Goal: Navigation & Orientation: Find specific page/section

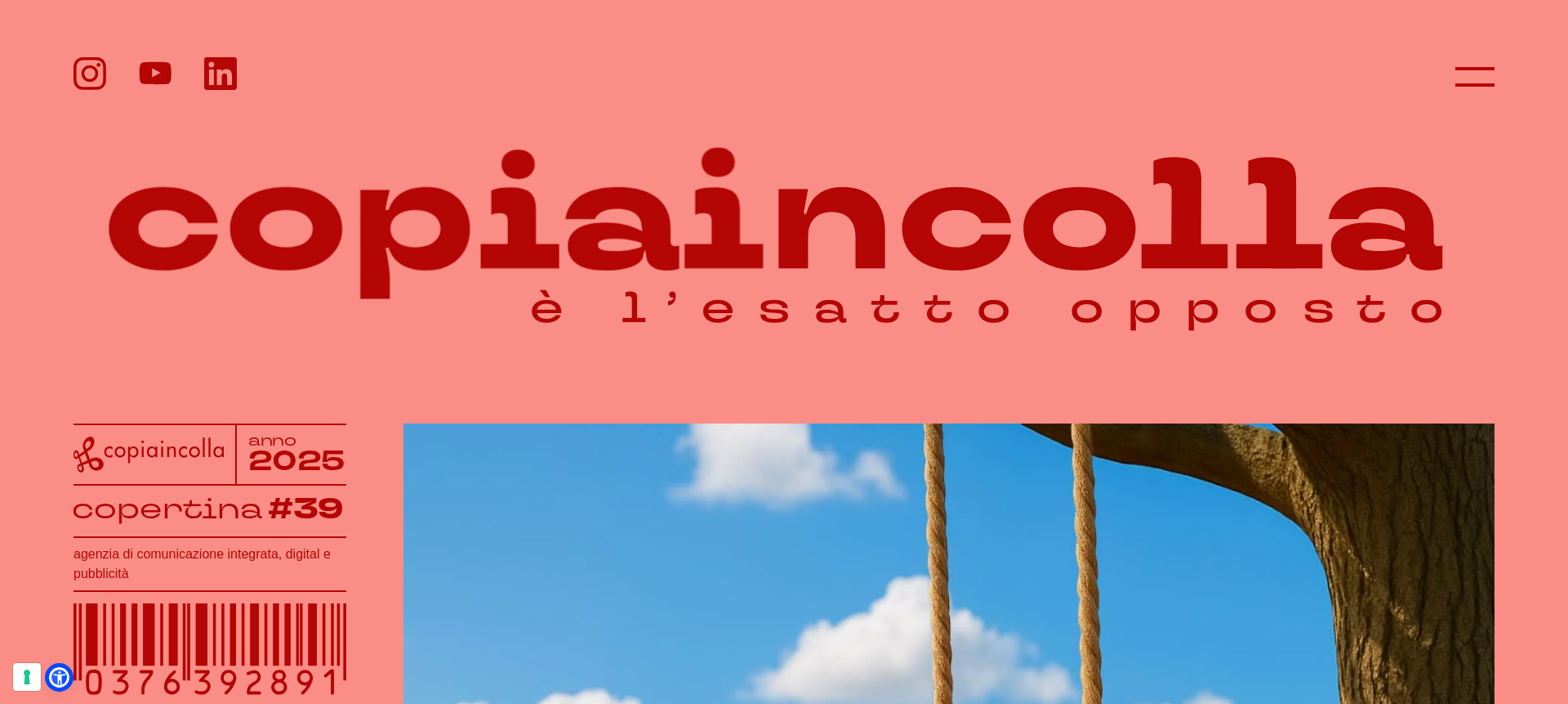
click at [1495, 78] on header at bounding box center [784, 58] width 1568 height 116
click at [1479, 81] on icon at bounding box center [1475, 76] width 39 height 39
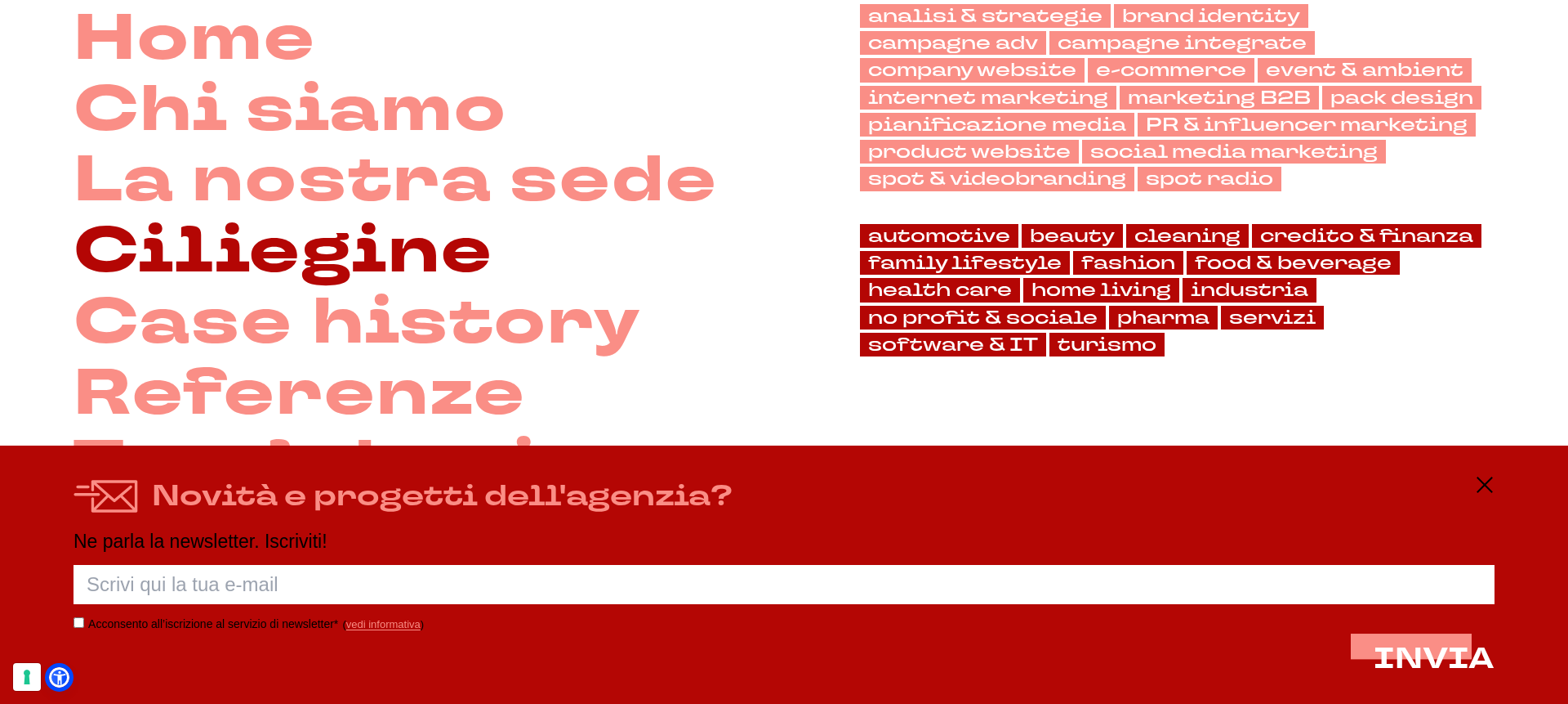
scroll to position [213, 0]
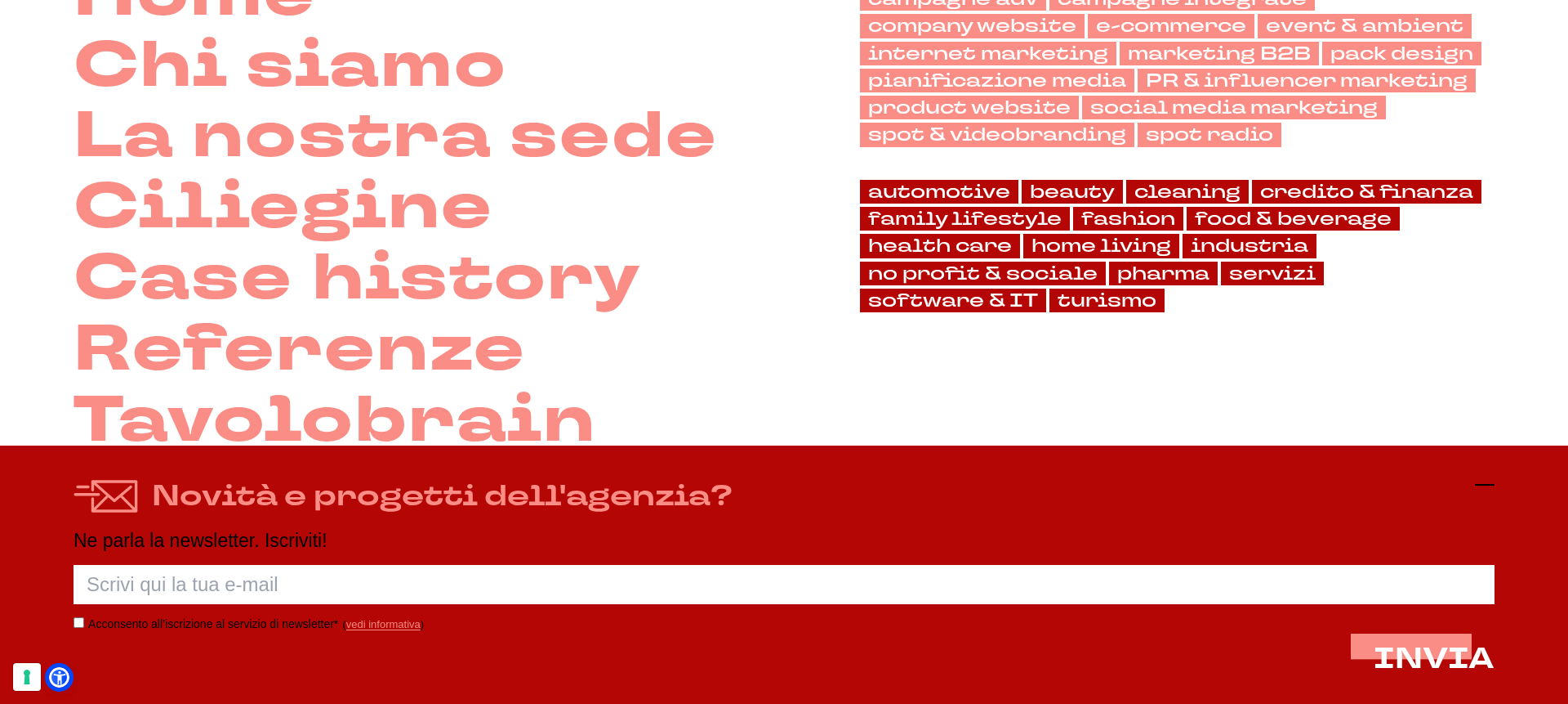
click at [1483, 482] on icon at bounding box center [1484, 484] width 19 height 19
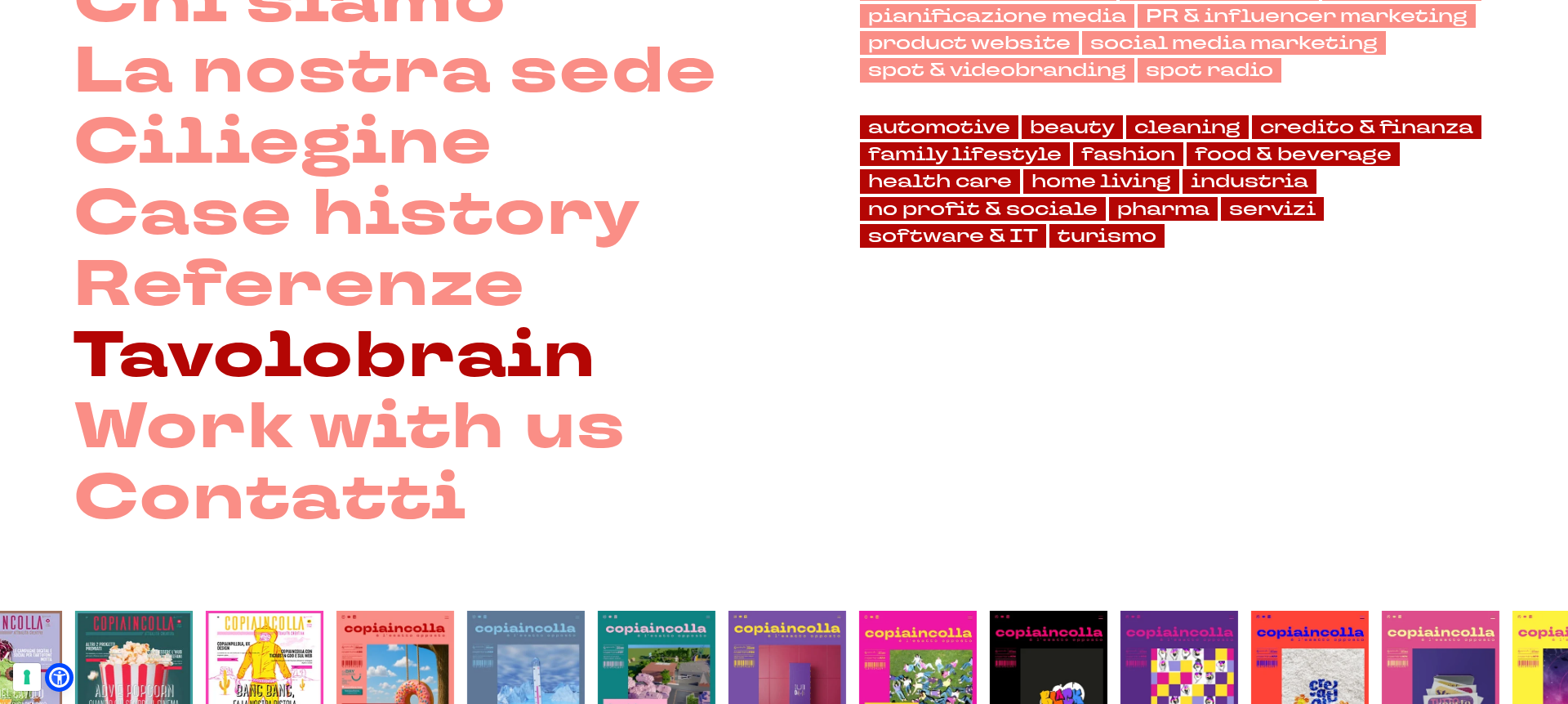
scroll to position [313, 0]
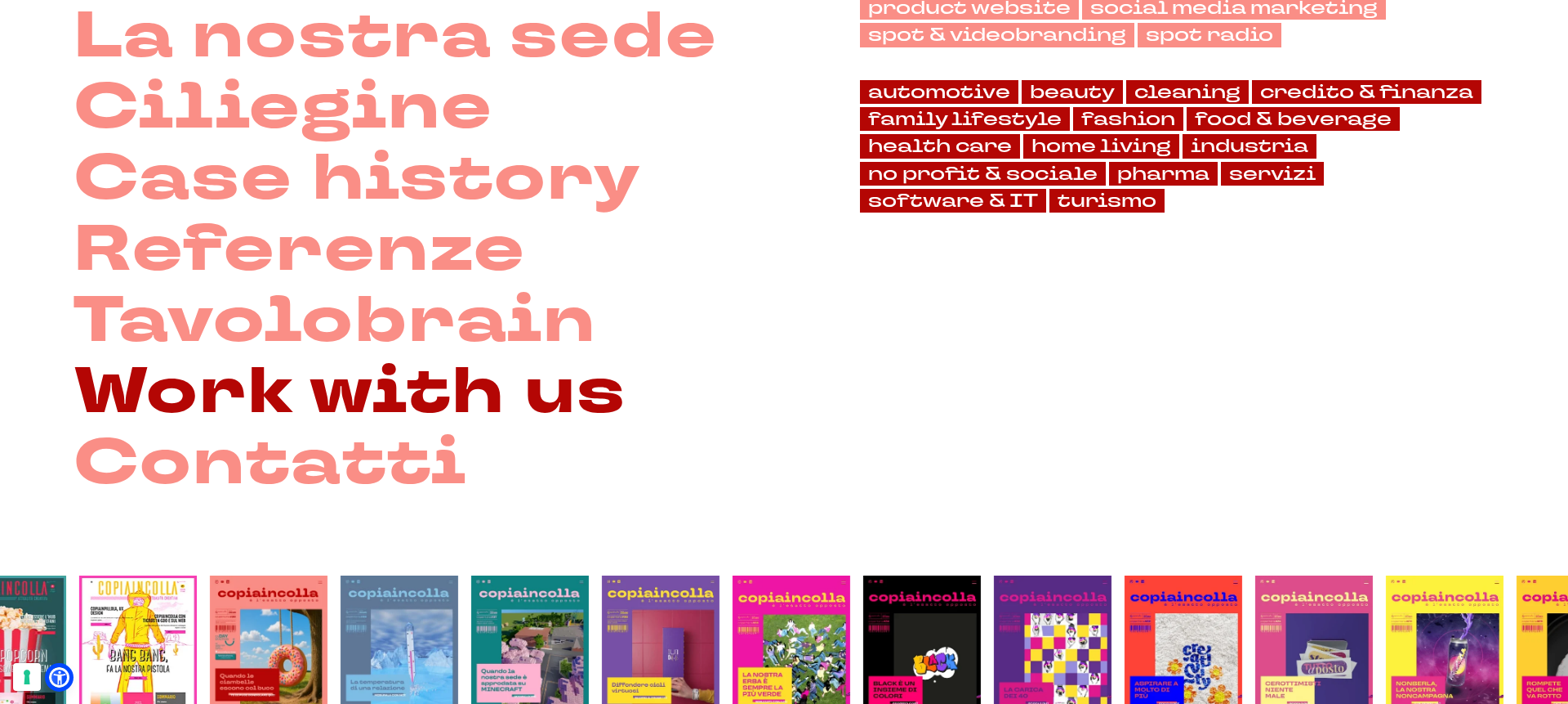
click at [332, 397] on link "Work with us" at bounding box center [349, 393] width 553 height 71
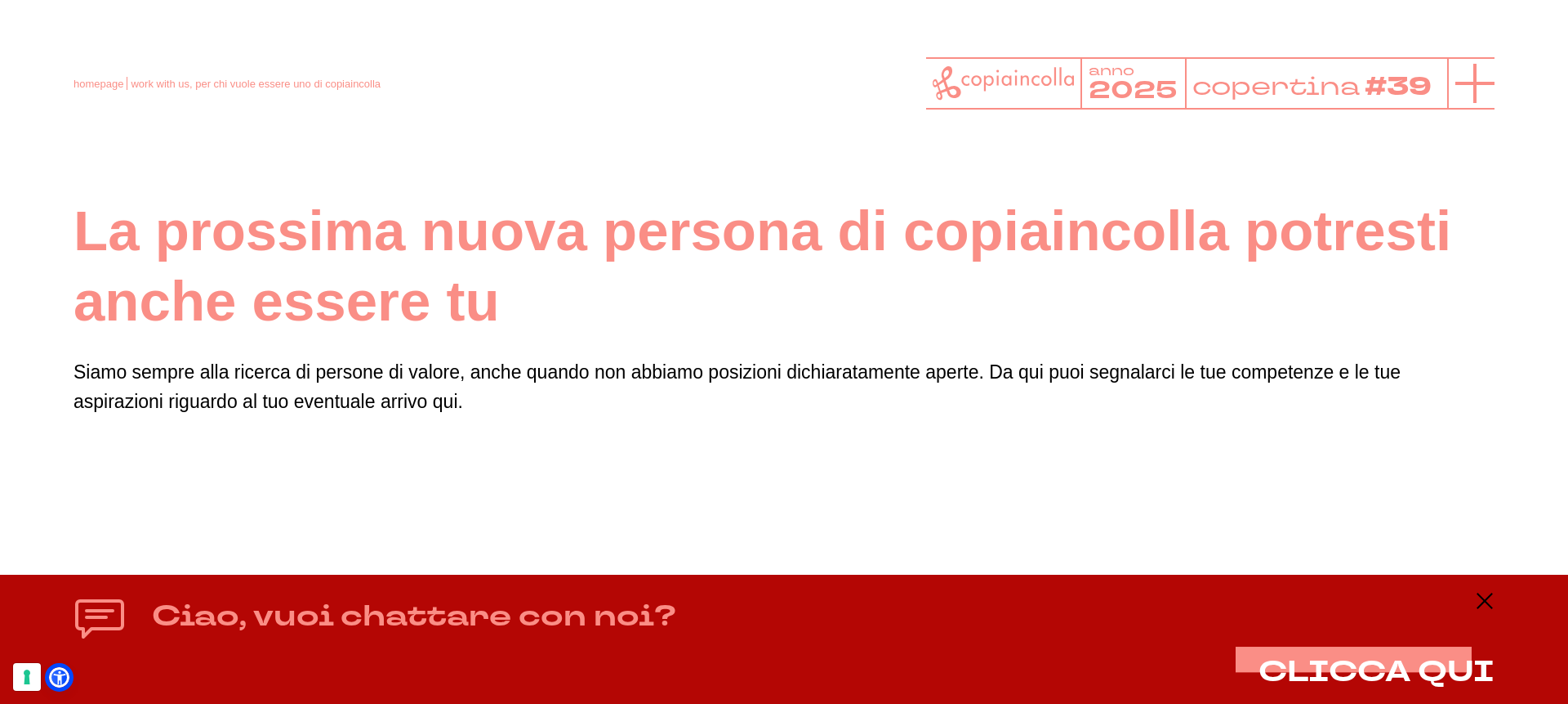
click at [1473, 84] on line at bounding box center [1475, 84] width 39 height 0
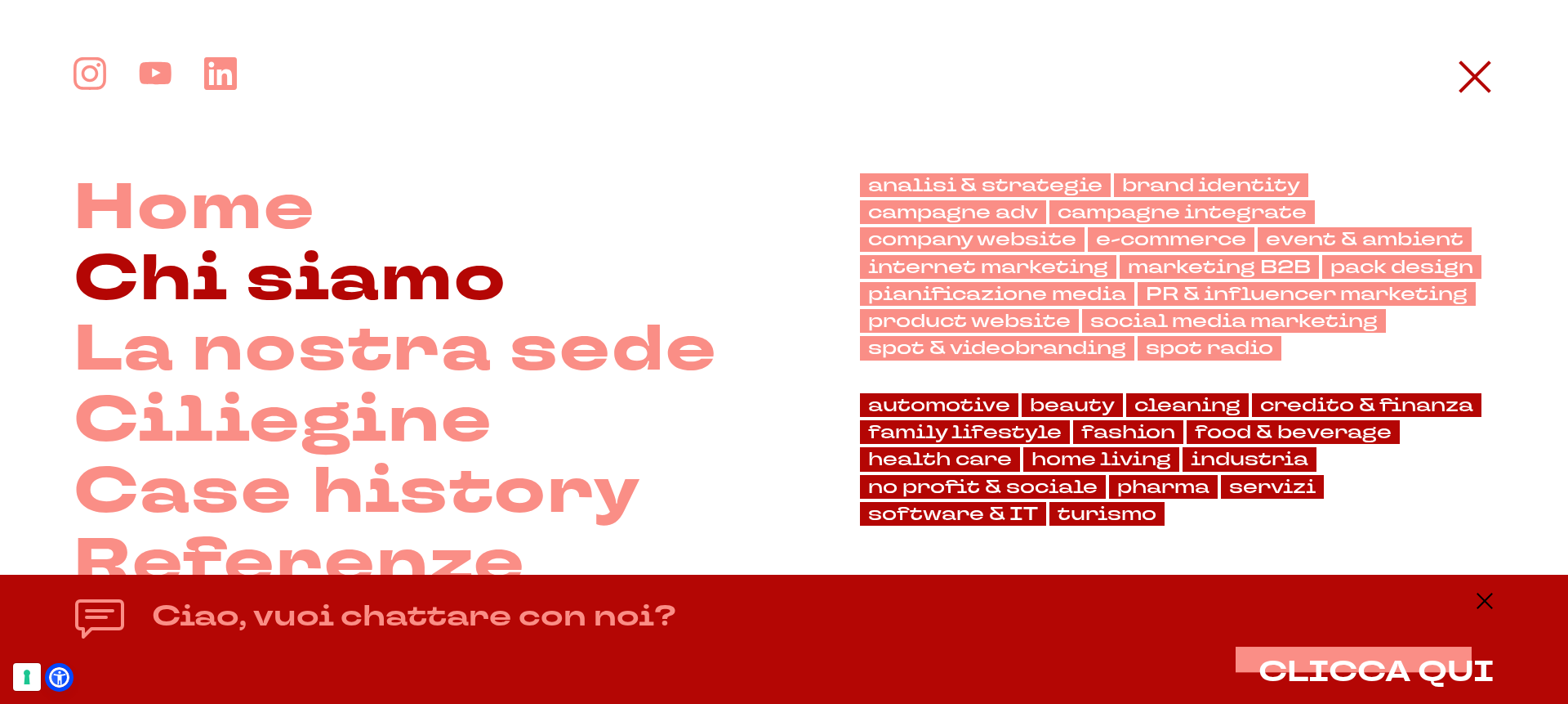
click at [257, 289] on link "Chi siamo" at bounding box center [290, 280] width 434 height 71
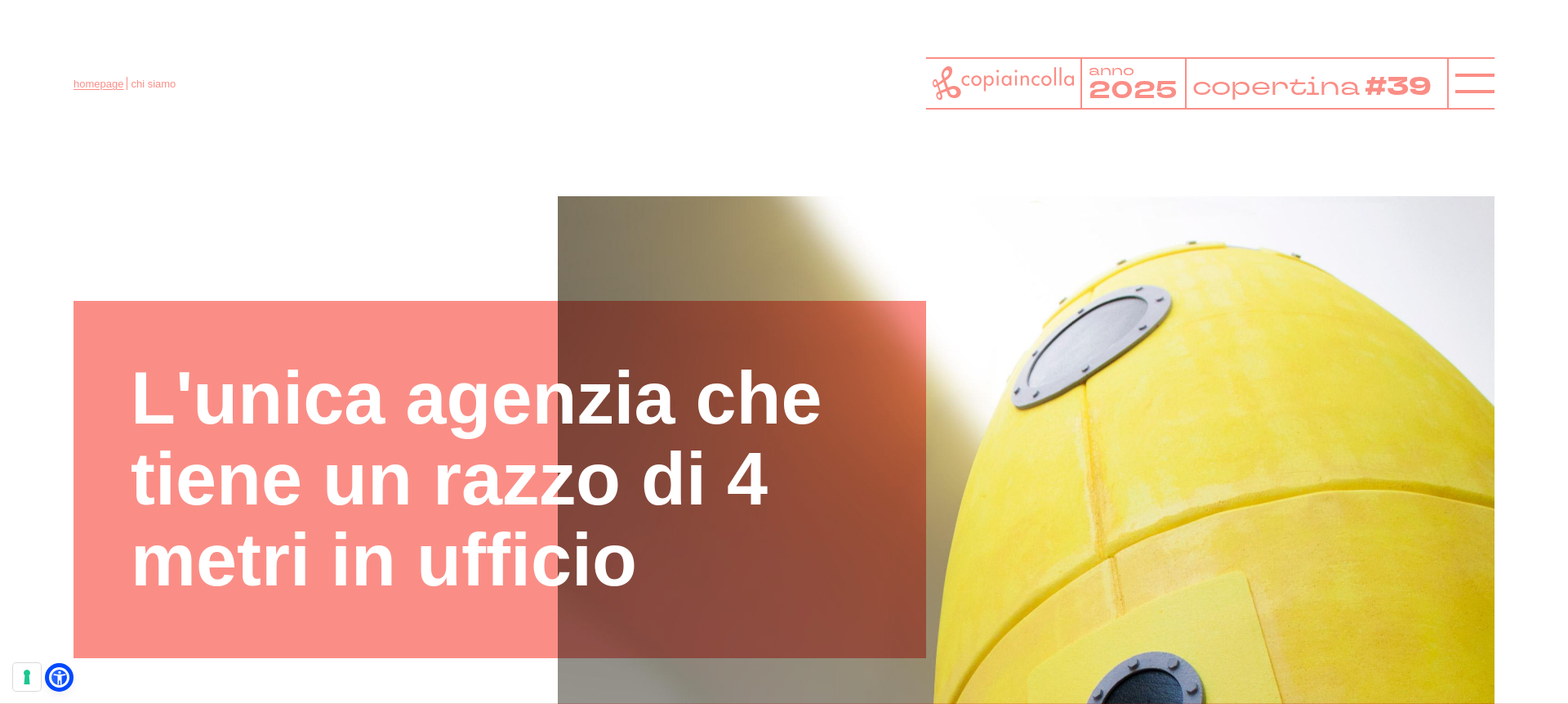
click at [99, 85] on link "homepage" at bounding box center [98, 84] width 50 height 13
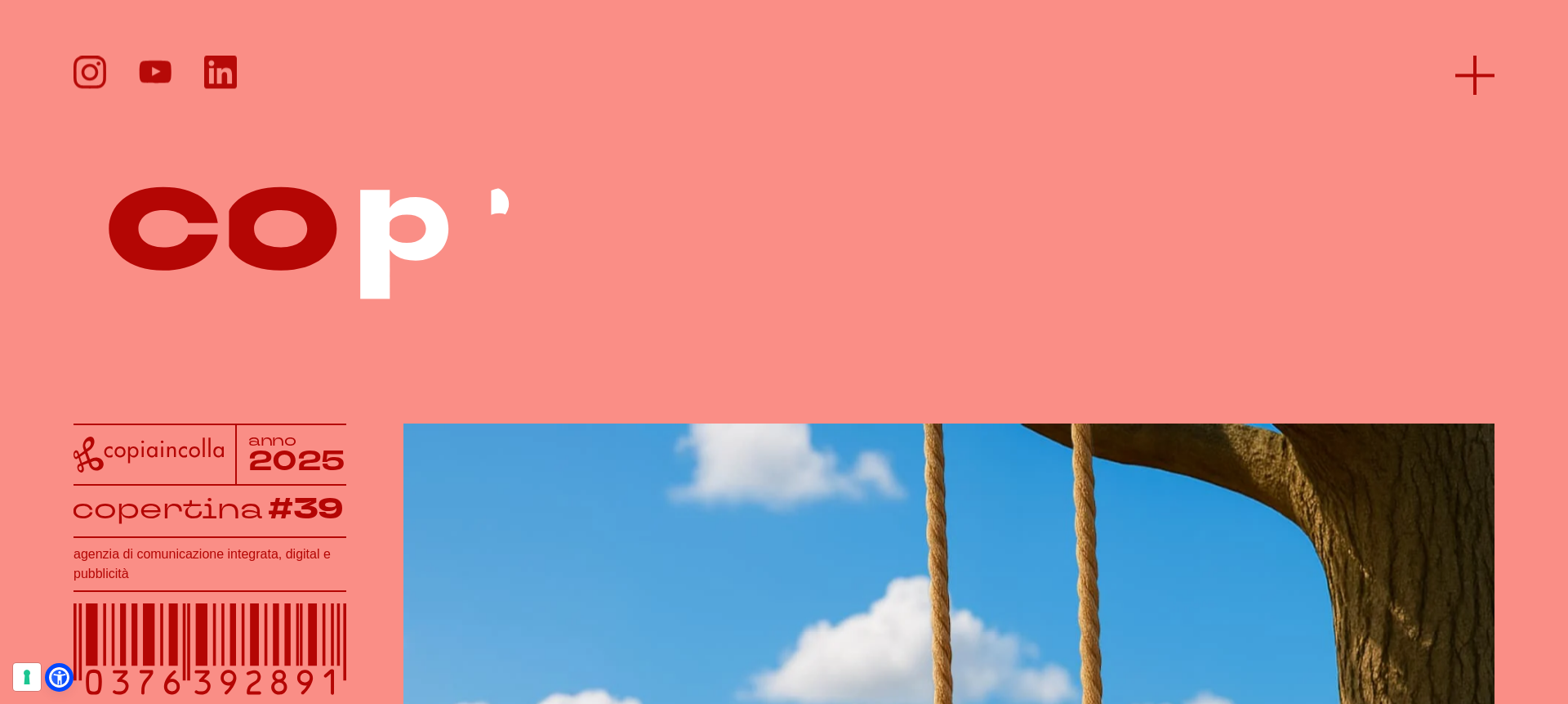
click at [1481, 71] on icon at bounding box center [1475, 75] width 39 height 39
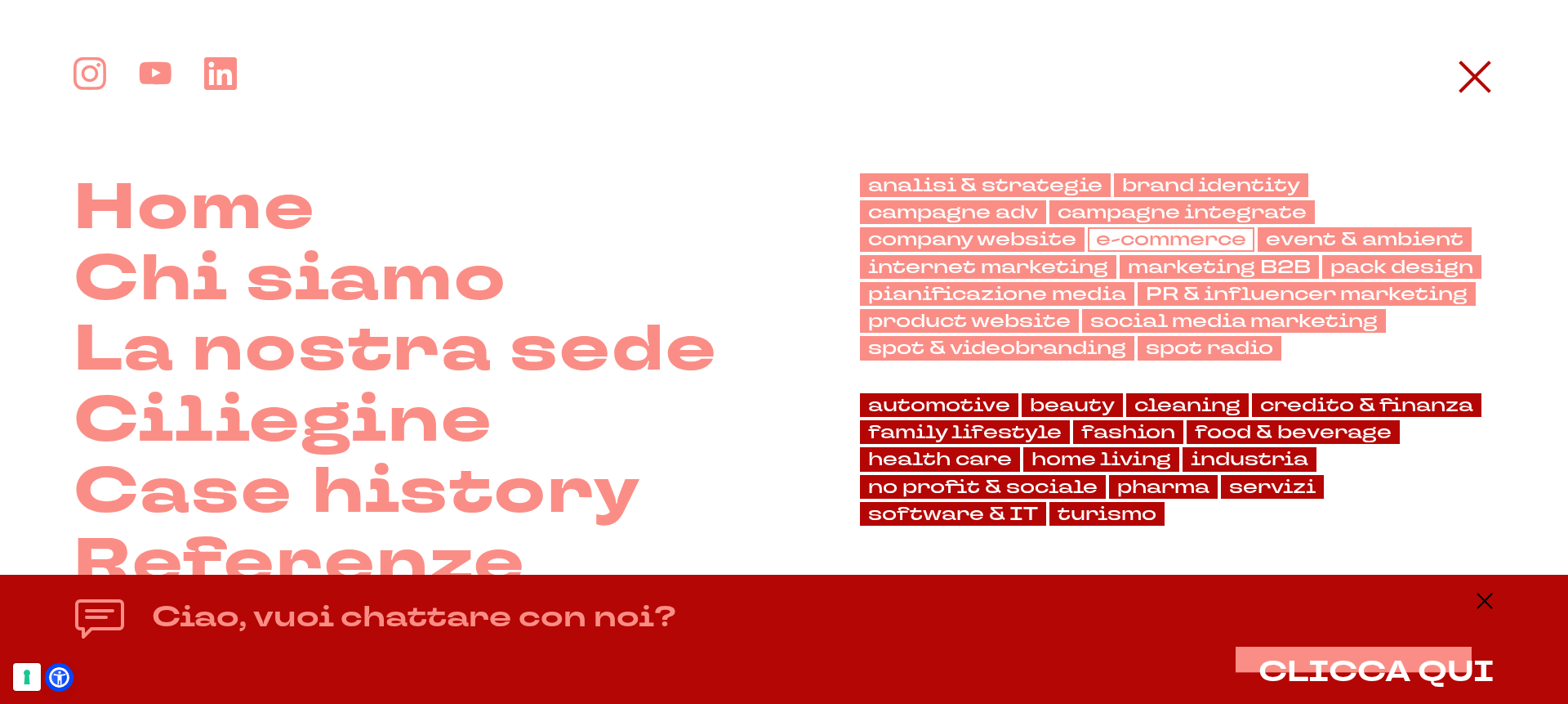
click at [1153, 245] on link "e-commerce" at bounding box center [1170, 239] width 167 height 24
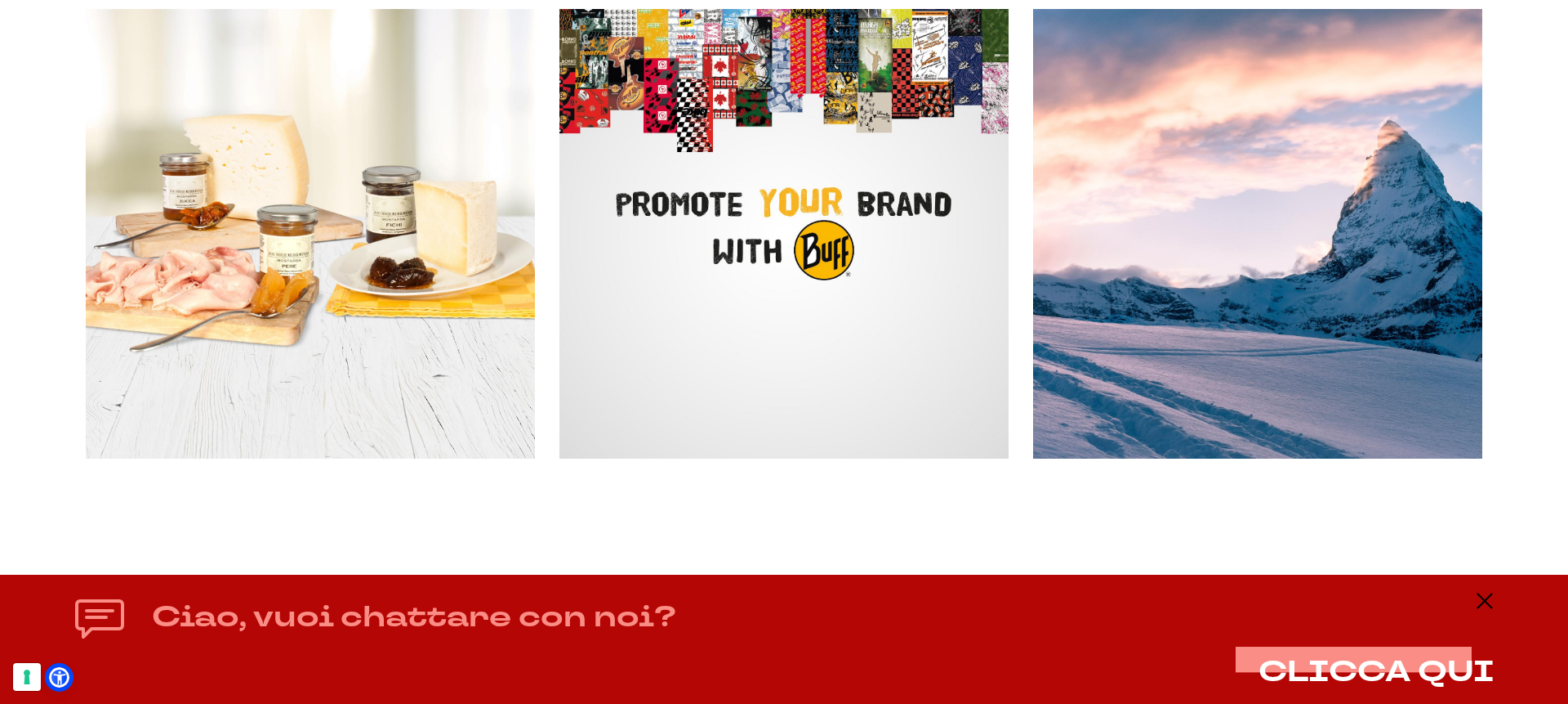
scroll to position [2788, 0]
